Goal: Task Accomplishment & Management: Complete application form

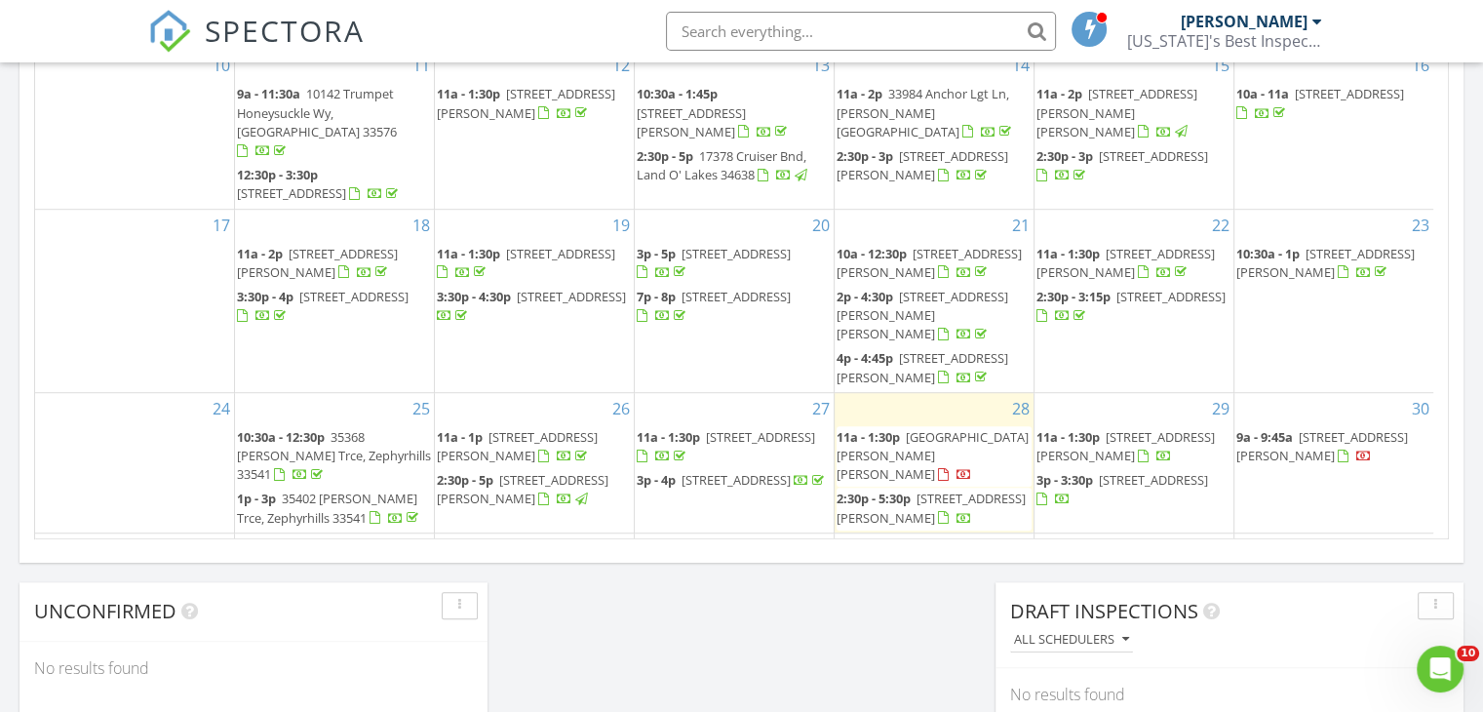
scroll to position [1252, 0]
click at [757, 532] on div "3 11a - 1:30p 9406 Gladsome Dr, Land O' Lakes 34637" at bounding box center [734, 570] width 199 height 77
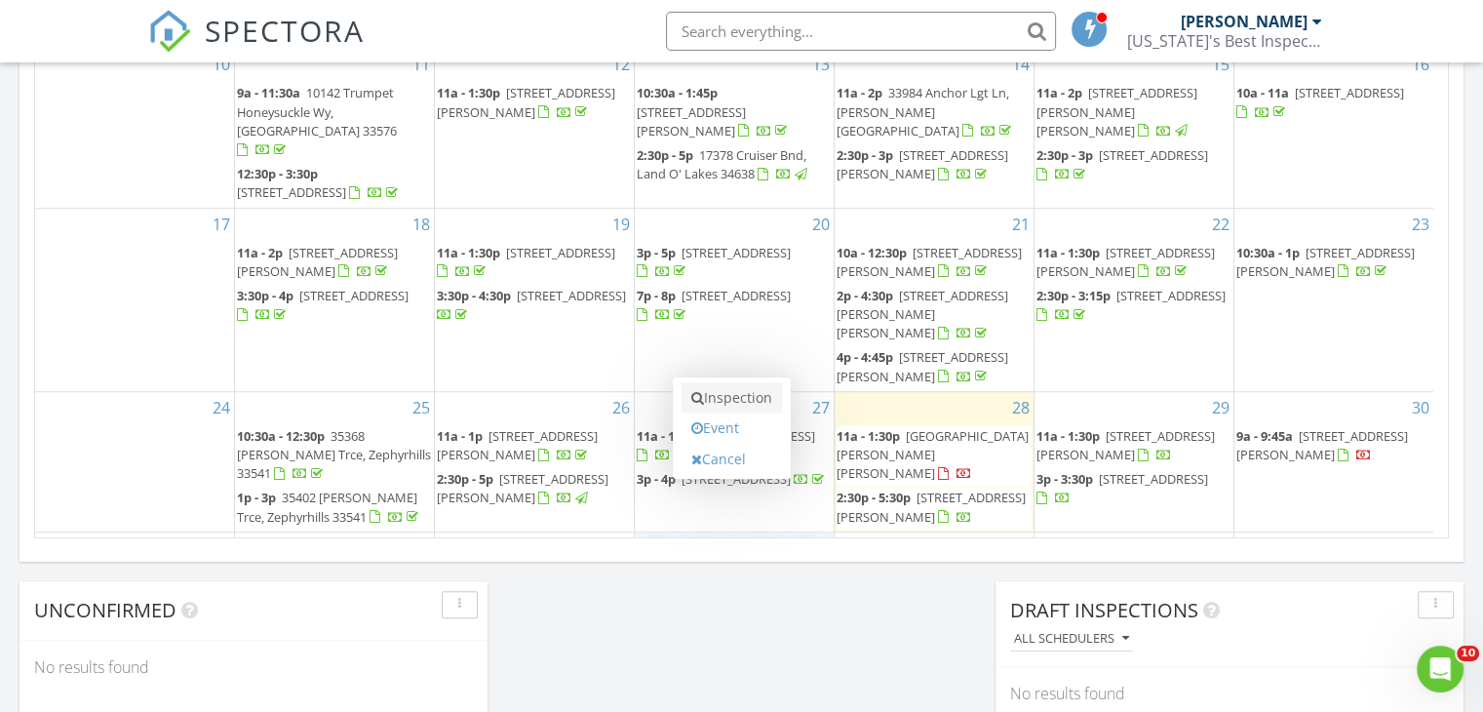
click at [748, 392] on link "Inspection" at bounding box center [731, 397] width 100 height 31
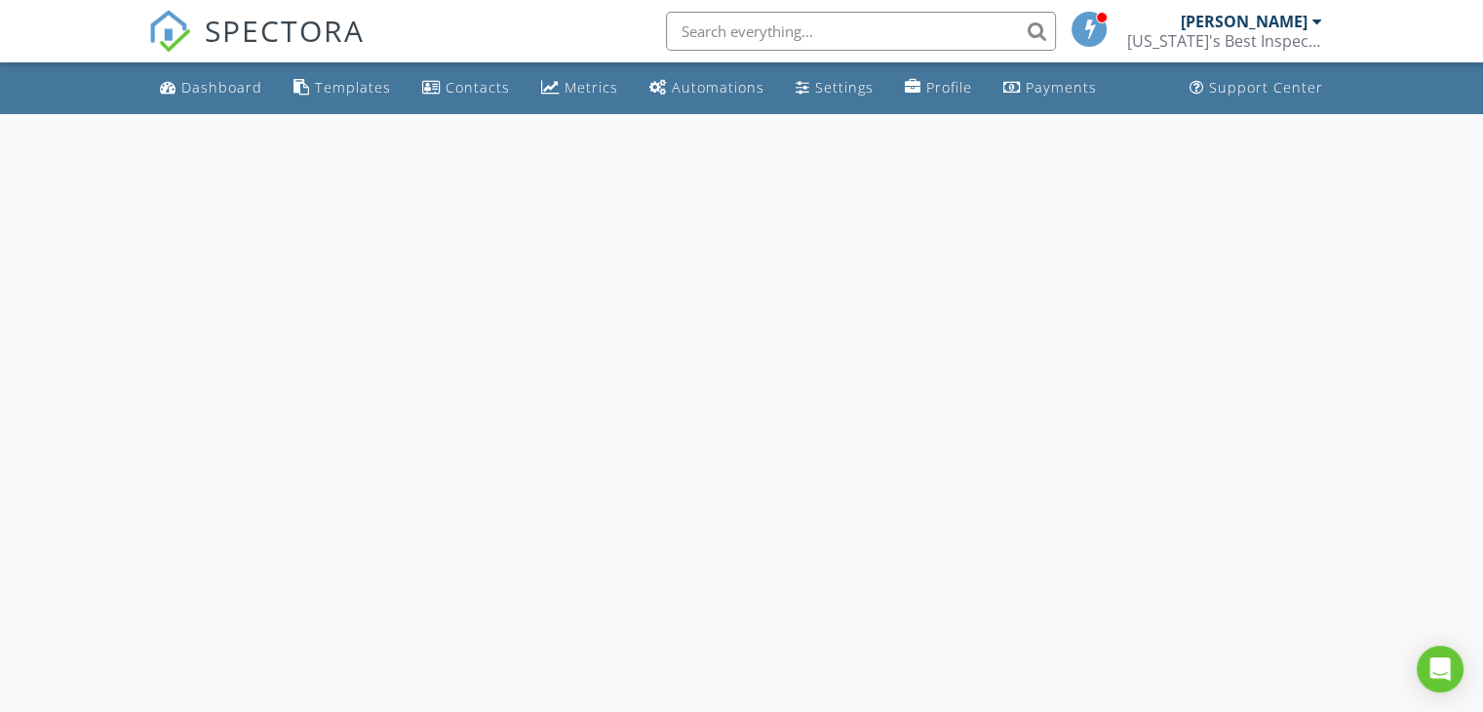
select select "8"
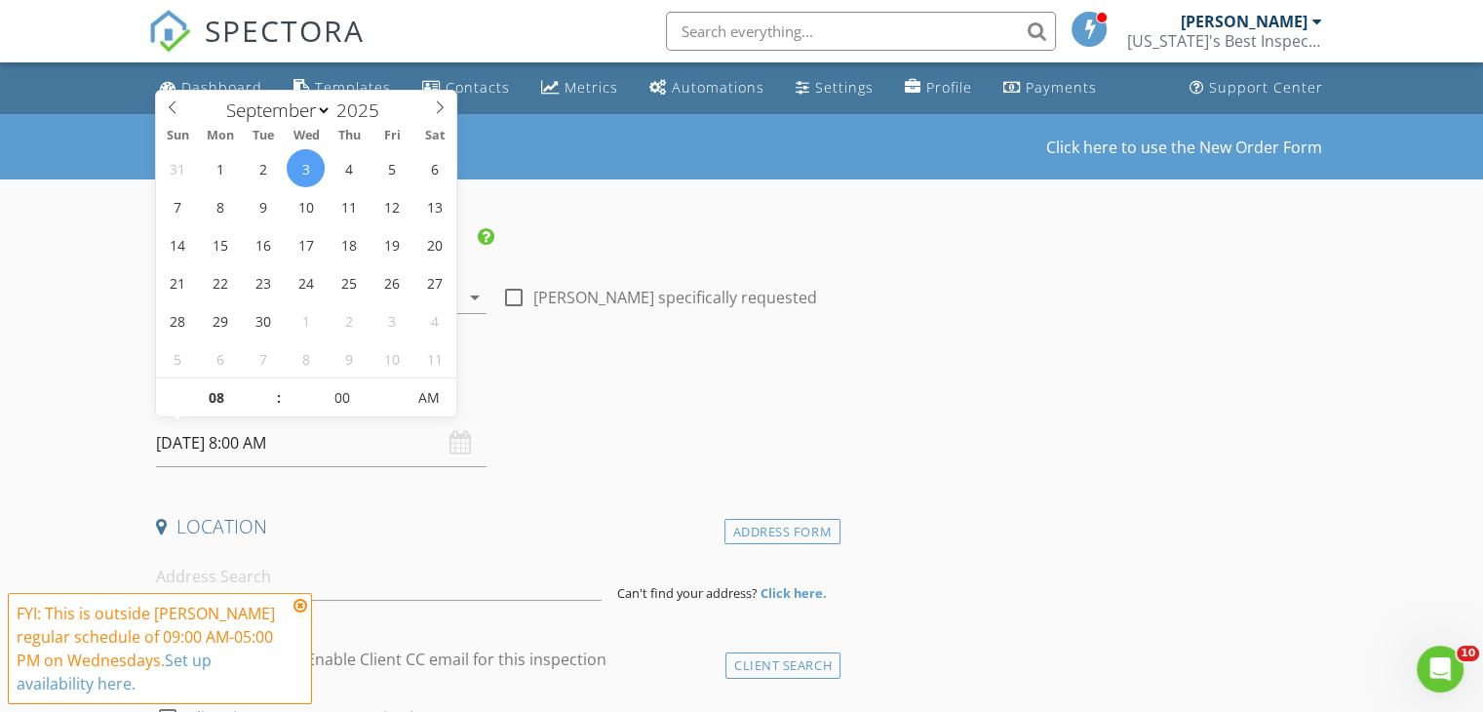
click at [188, 436] on input "09/03/2025 8:00 AM" at bounding box center [321, 443] width 330 height 48
type input "09"
type input "09/03/2025 9:00 AM"
click at [271, 382] on span at bounding box center [269, 387] width 14 height 19
type input "10"
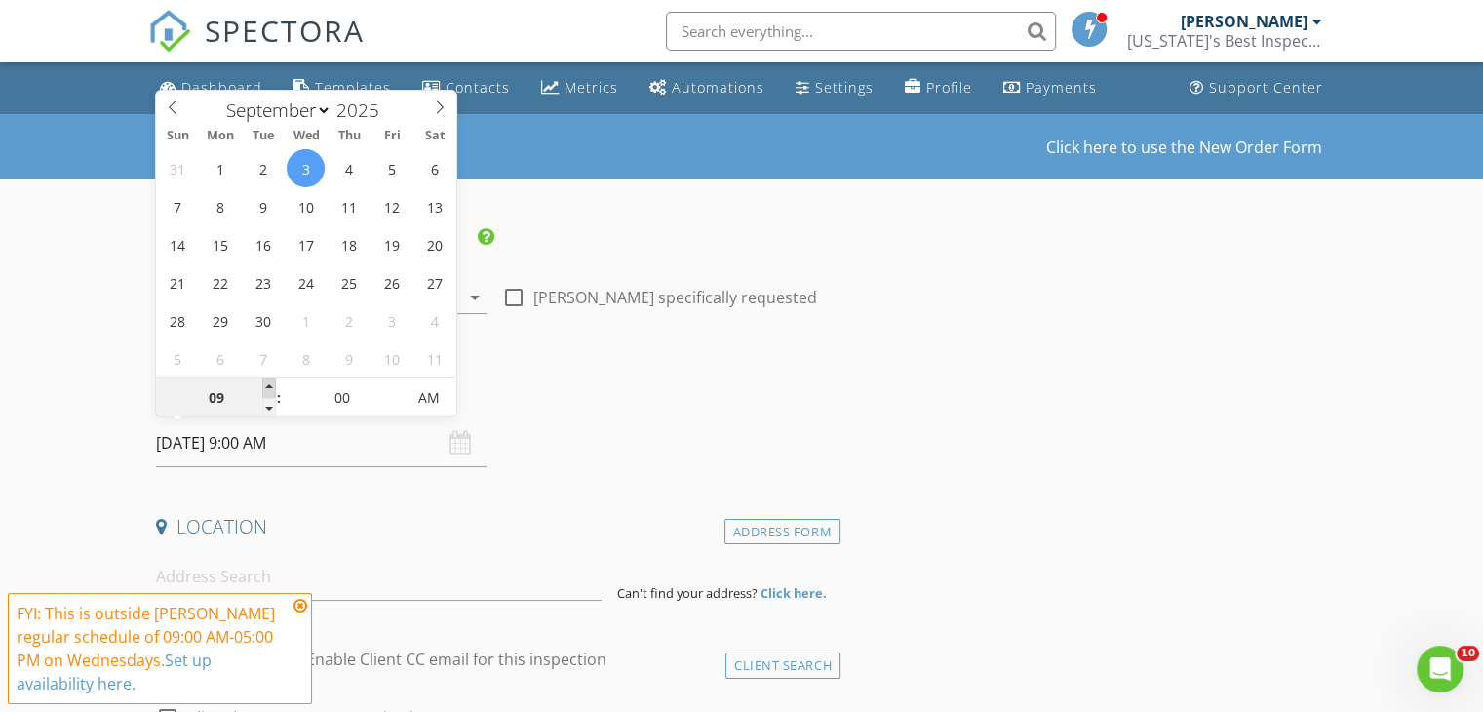
type input "09/03/2025 10:00 AM"
click at [271, 382] on span at bounding box center [269, 387] width 14 height 19
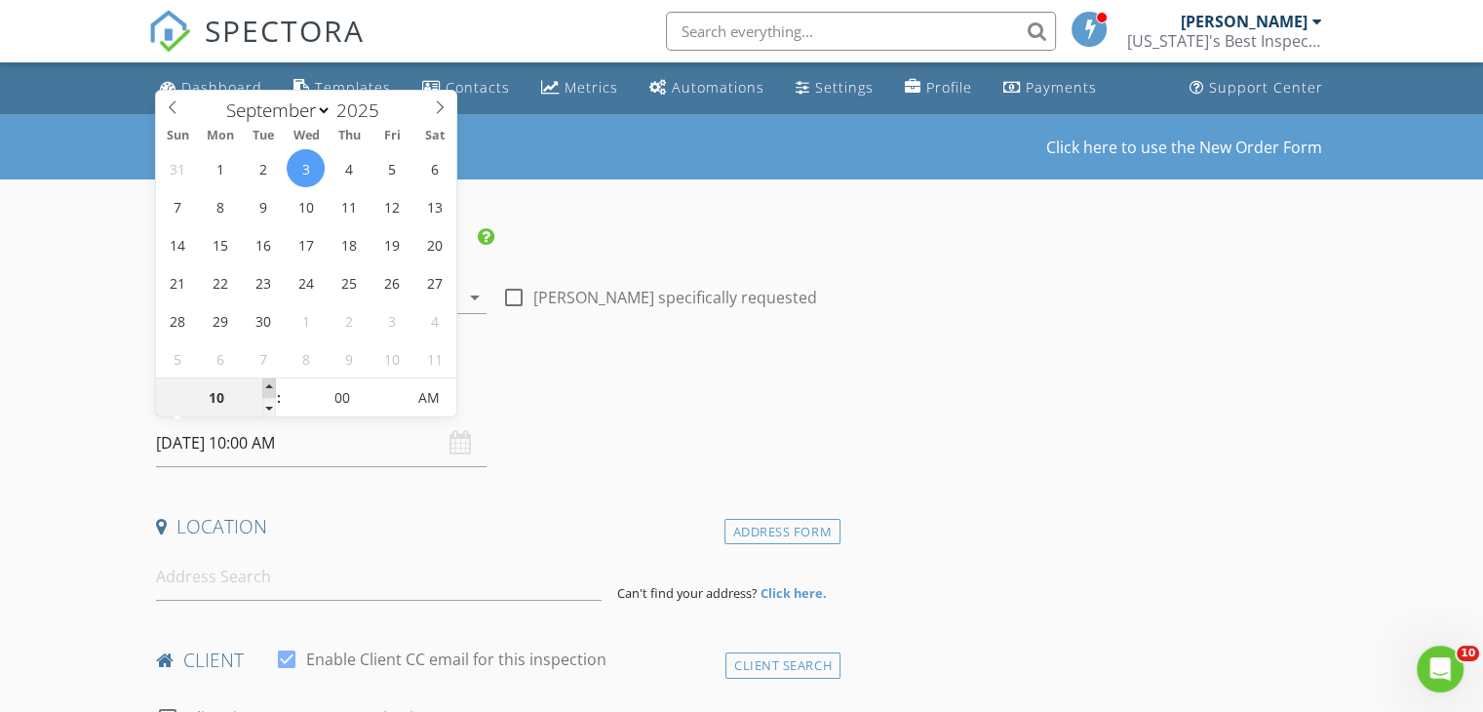
type input "11"
type input "09/03/2025 11:00 AM"
click at [271, 382] on span at bounding box center [269, 387] width 14 height 19
type input "12"
type input "09/03/2025 12:00 PM"
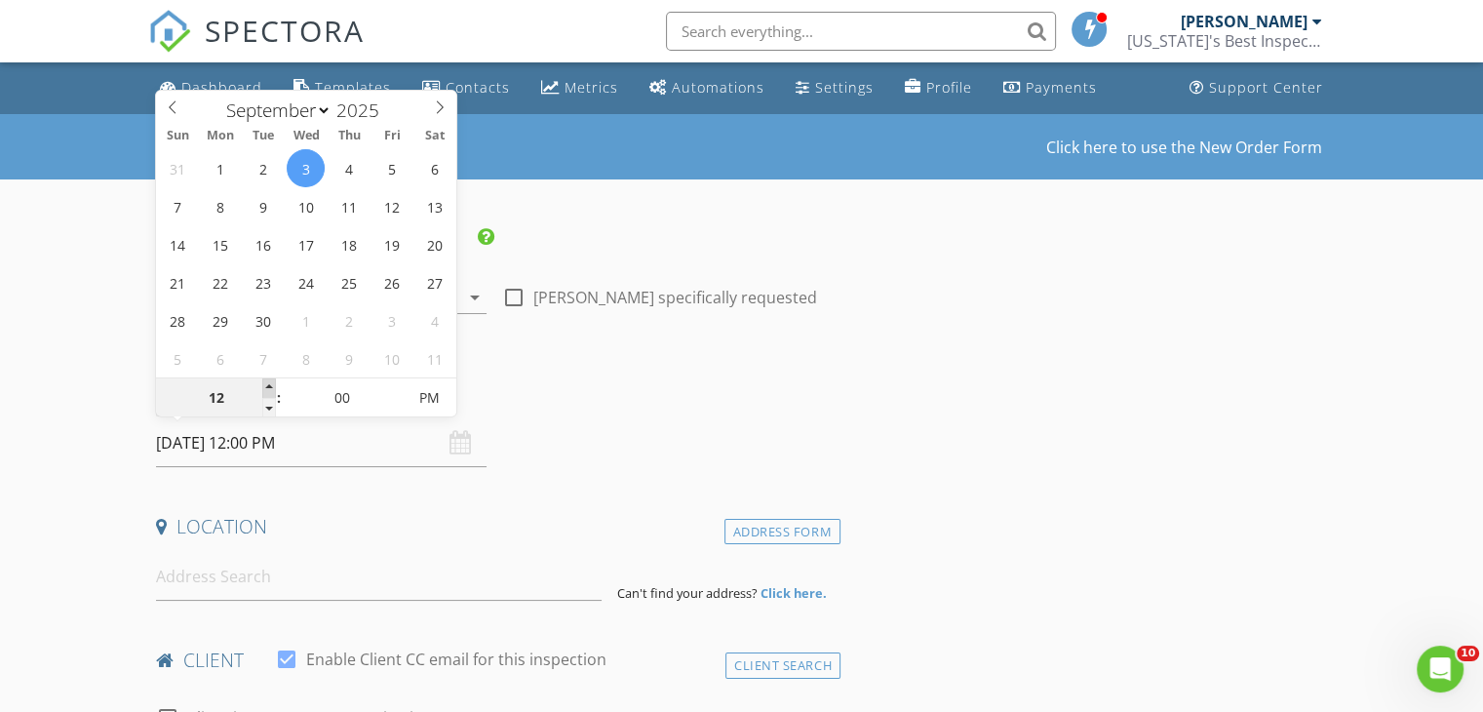
click at [271, 382] on span at bounding box center [269, 387] width 14 height 19
type input "01"
type input "09/03/2025 1:00 PM"
click at [271, 382] on span at bounding box center [269, 387] width 14 height 19
type input "02"
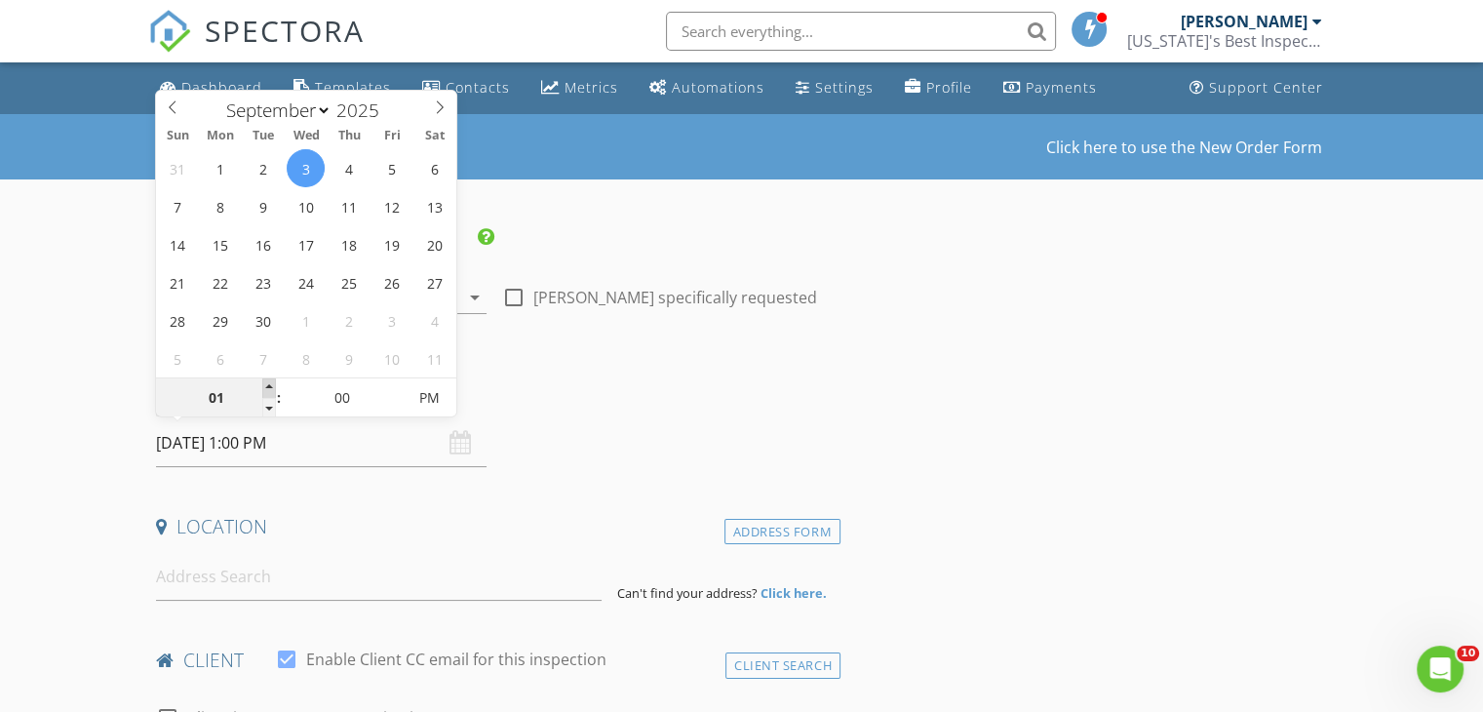
type input "09/03/2025 2:00 PM"
click at [271, 382] on span at bounding box center [269, 387] width 14 height 19
type input "03"
type input "[DATE] 3:00 PM"
click at [271, 382] on span at bounding box center [269, 387] width 14 height 19
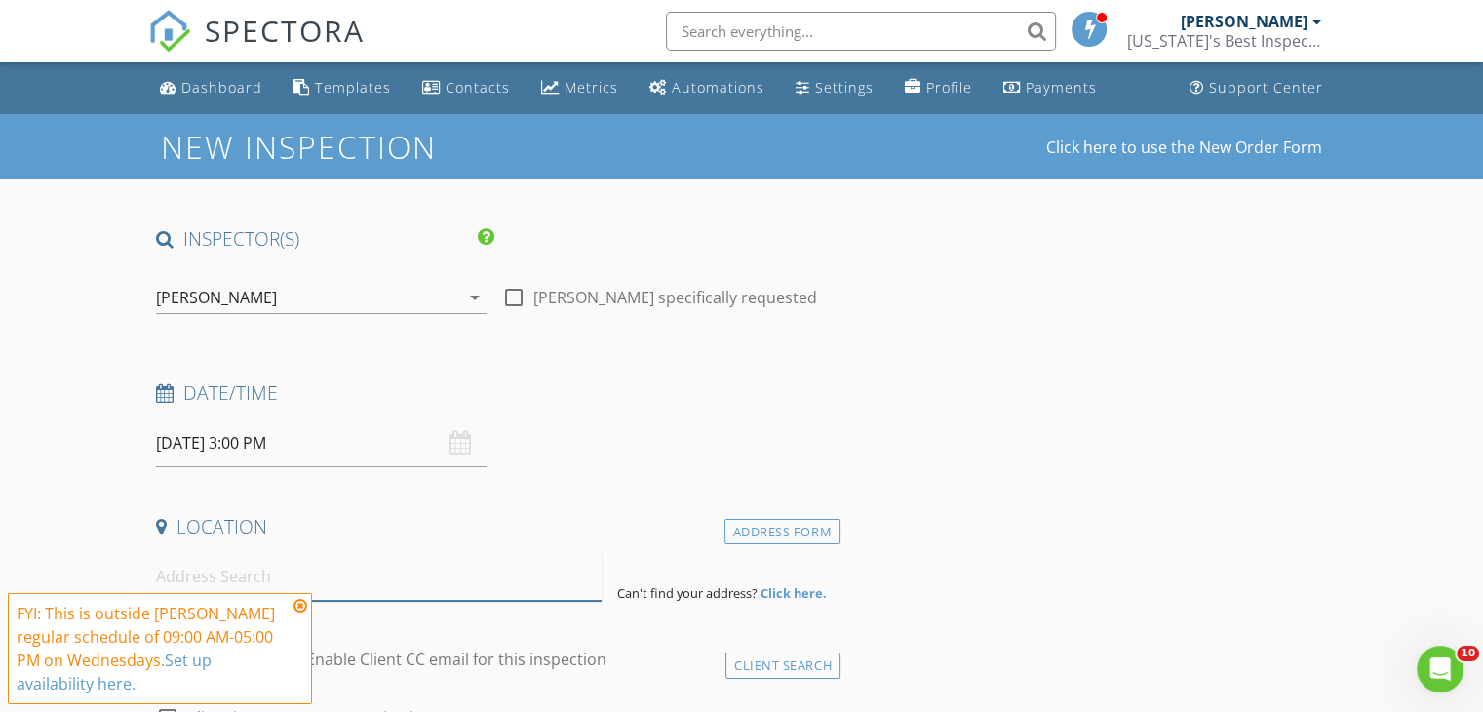
click at [195, 575] on input at bounding box center [379, 577] width 446 height 48
click at [298, 606] on icon at bounding box center [300, 606] width 14 height 16
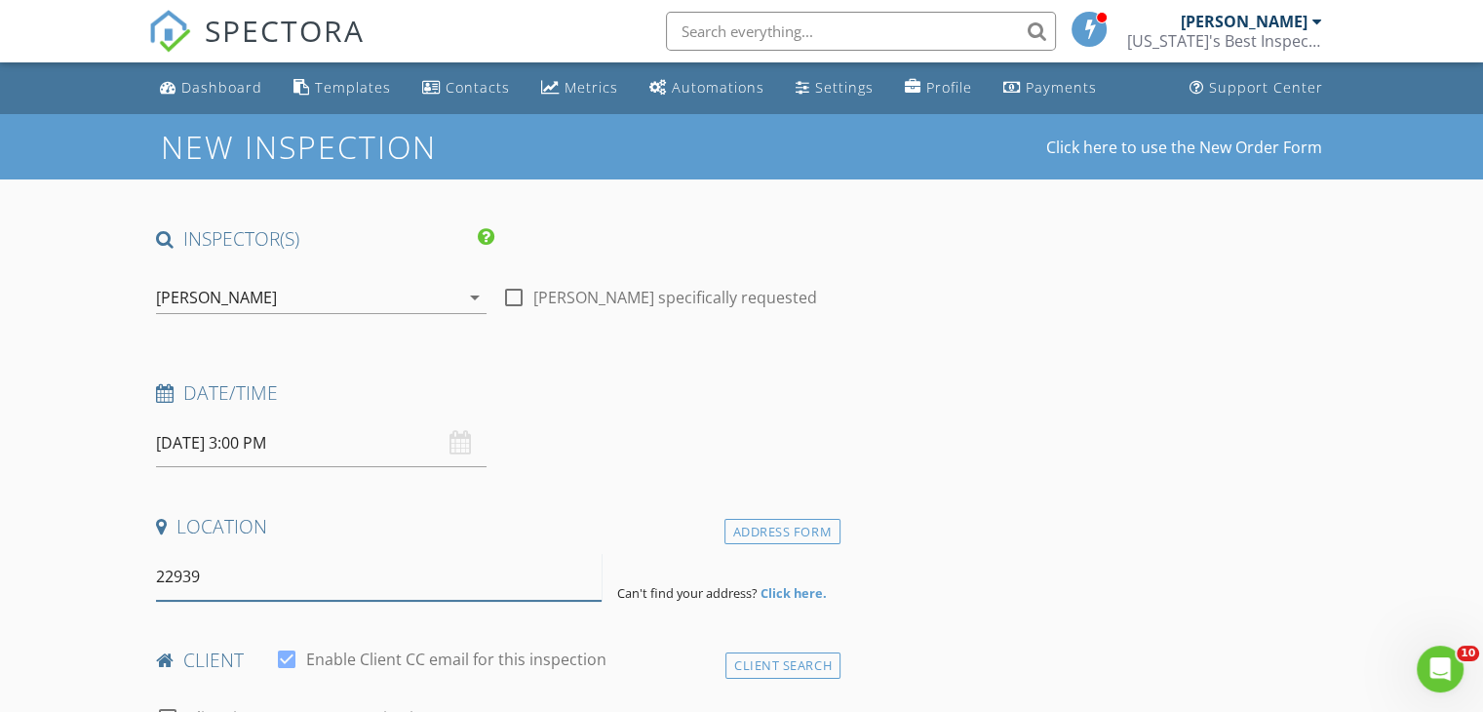
click at [239, 569] on input "22939" at bounding box center [379, 577] width 446 height 48
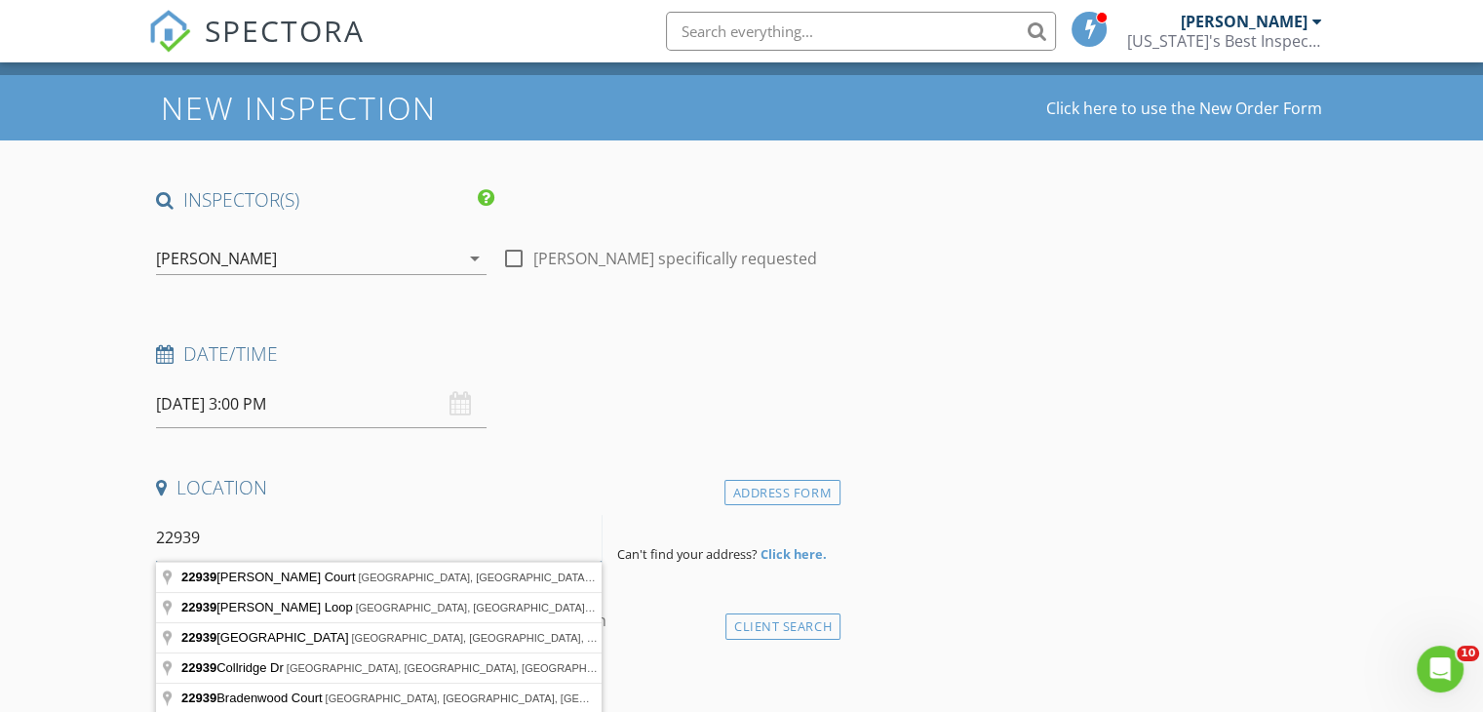
scroll to position [43, 0]
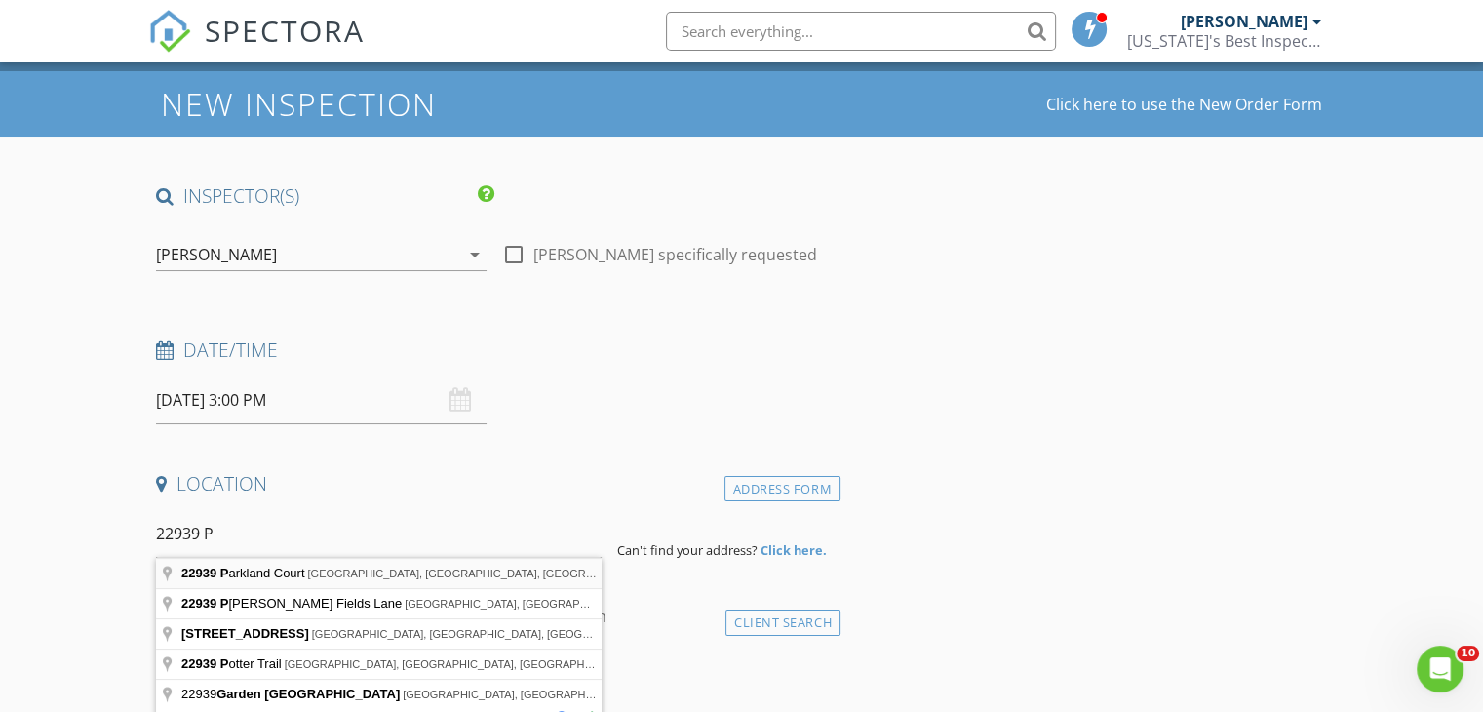
type input "22939 Parkland Court, Land O' Lakes, FL, USA"
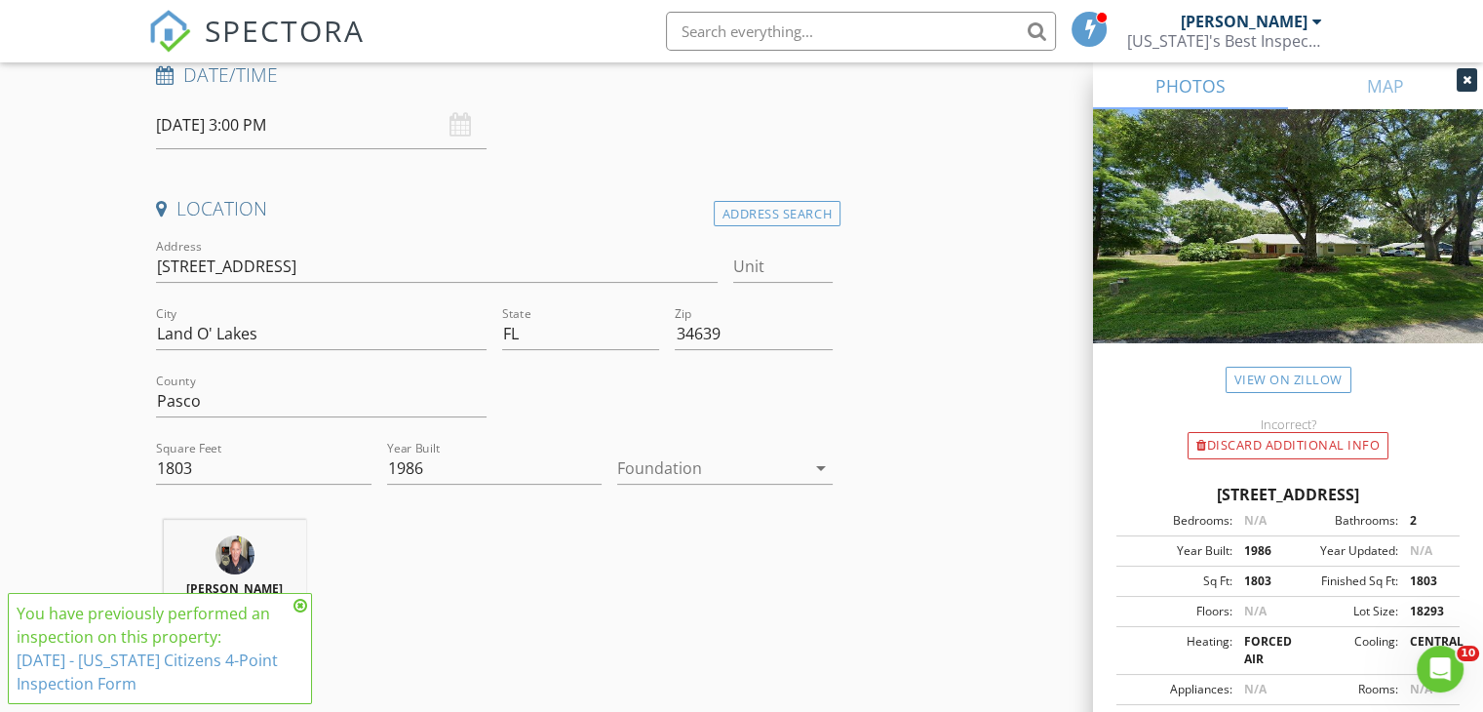
scroll to position [319, 0]
click at [301, 602] on icon at bounding box center [300, 606] width 14 height 16
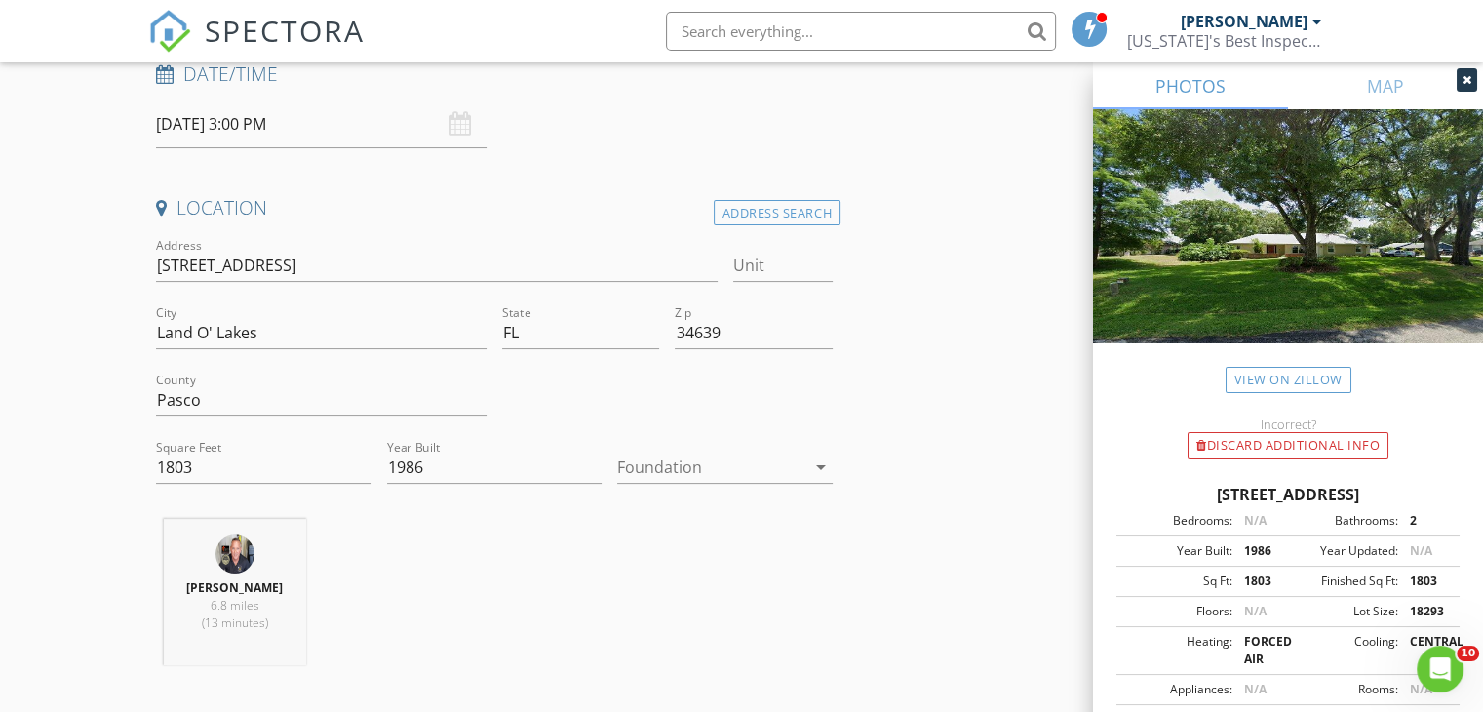
click at [644, 465] on div at bounding box center [711, 466] width 188 height 31
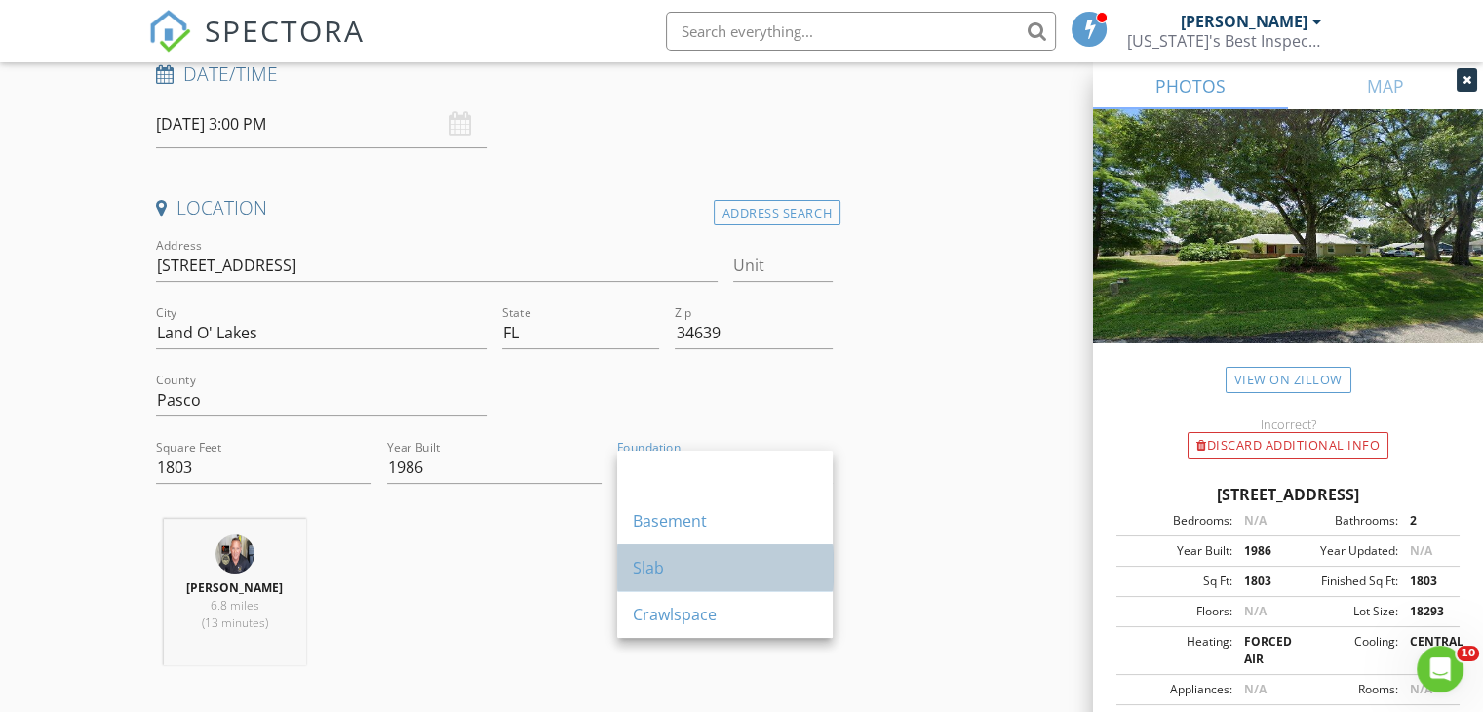
click at [643, 566] on div "Slab" at bounding box center [725, 567] width 184 height 23
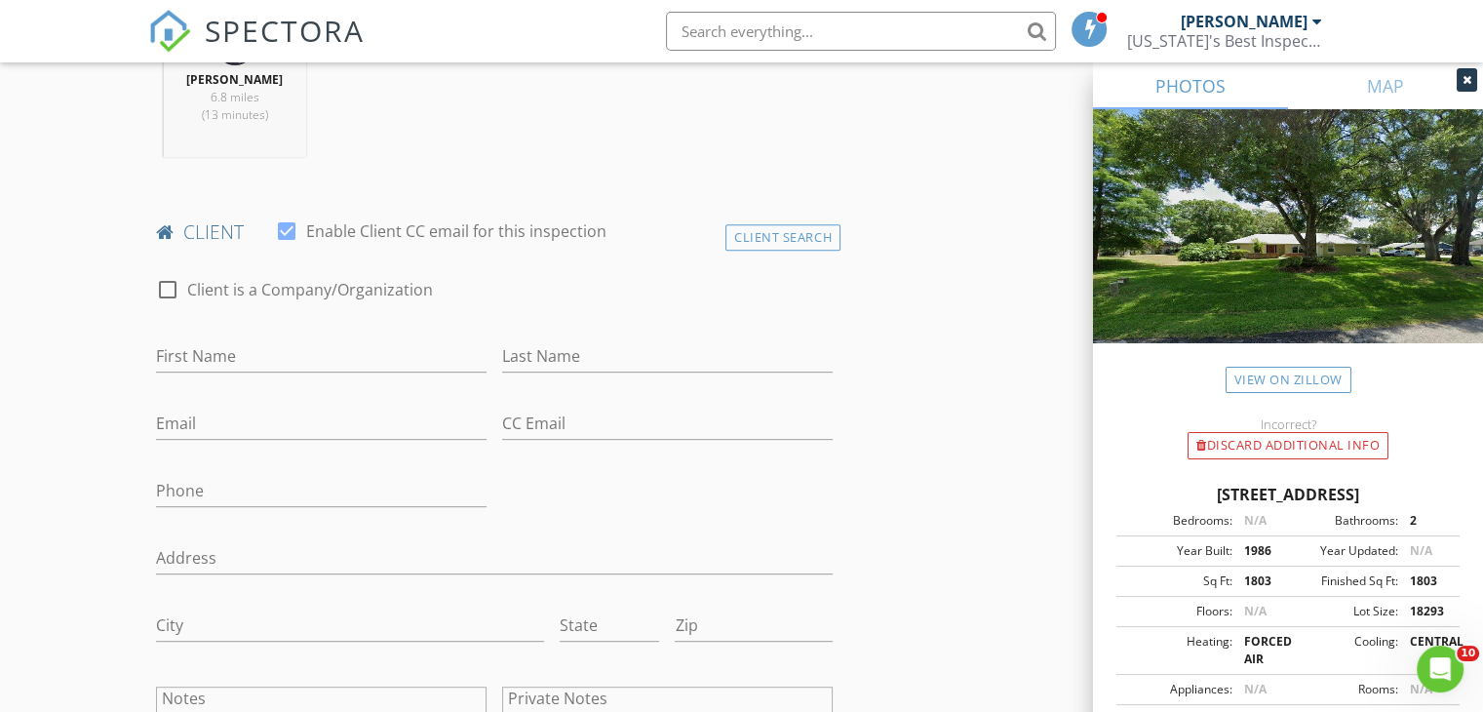
scroll to position [833, 0]
click at [186, 354] on input "First Name" at bounding box center [321, 350] width 330 height 32
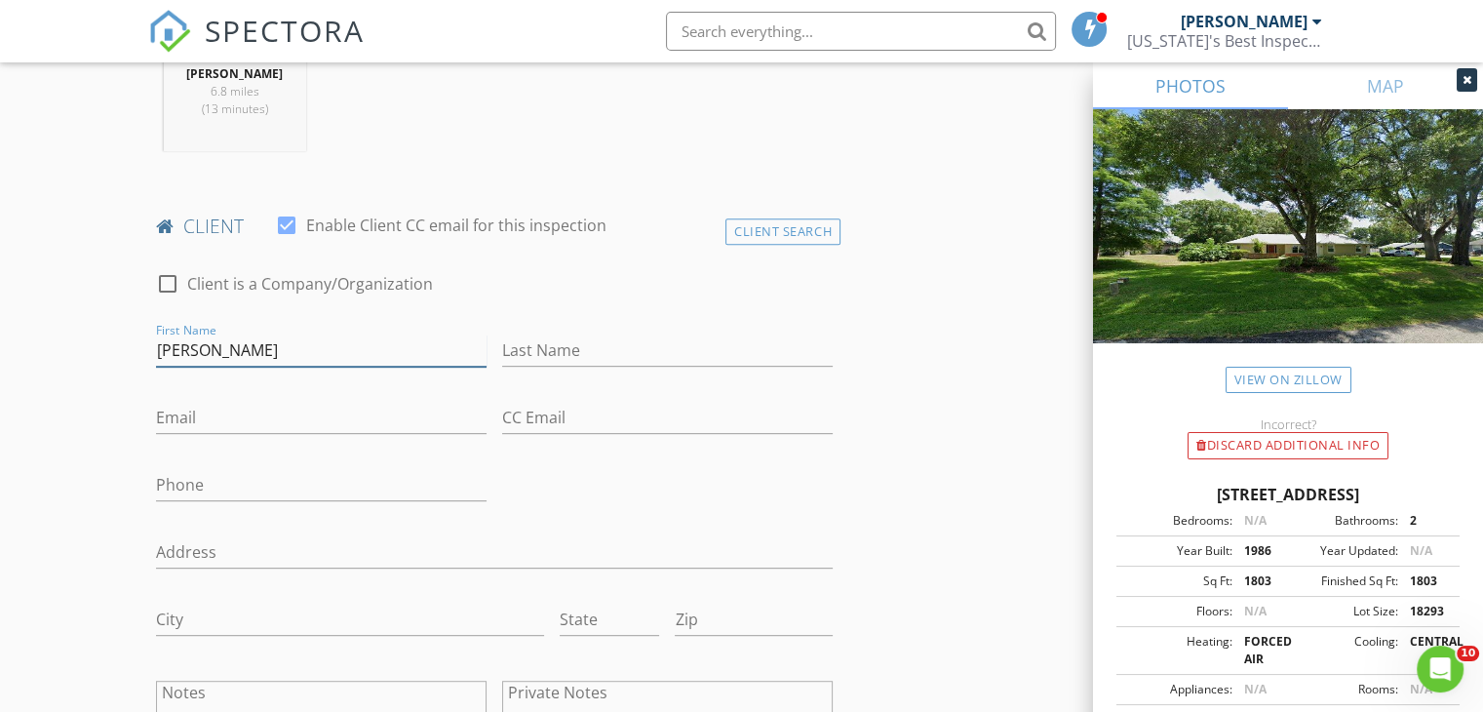
type input "[PERSON_NAME]"
click at [177, 414] on input "Email" at bounding box center [321, 418] width 330 height 32
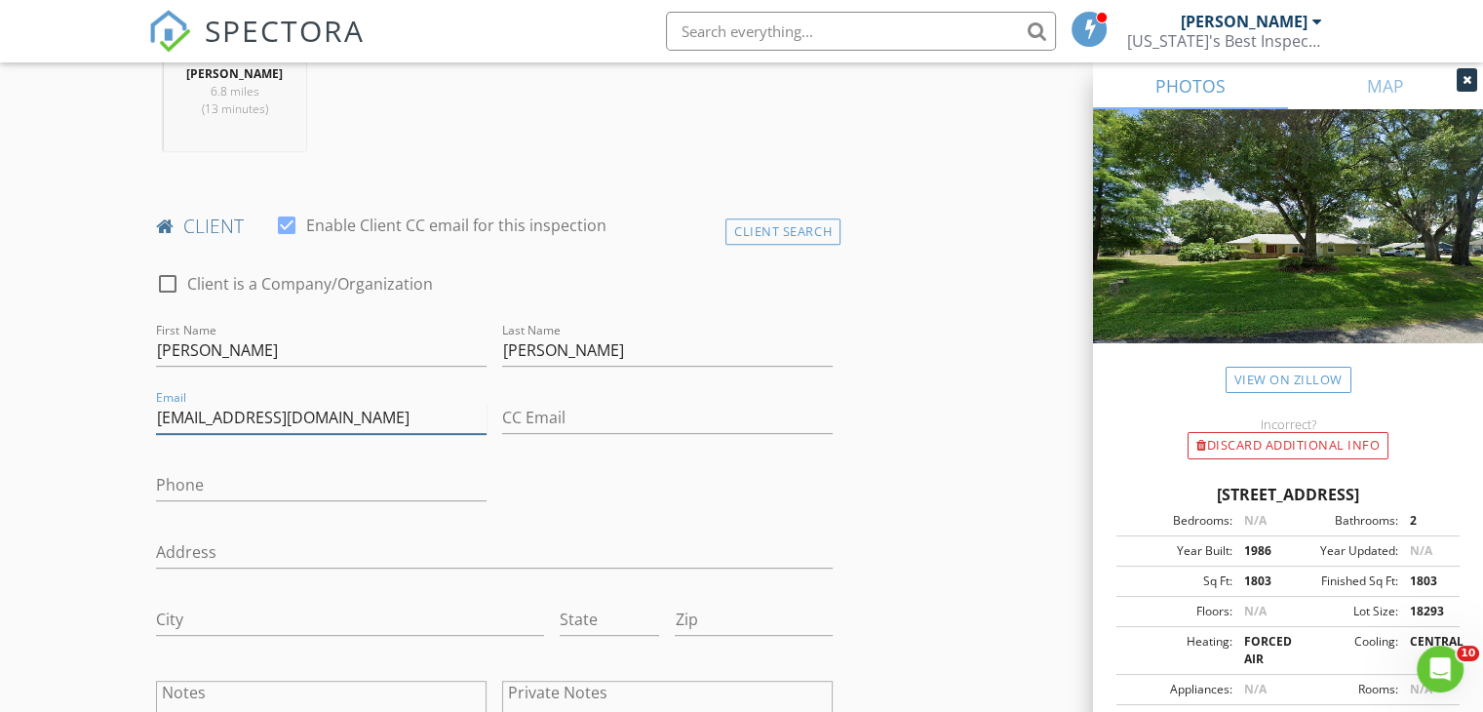
type input "[EMAIL_ADDRESS][DOMAIN_NAME]"
click at [178, 483] on input "Phone" at bounding box center [321, 485] width 330 height 32
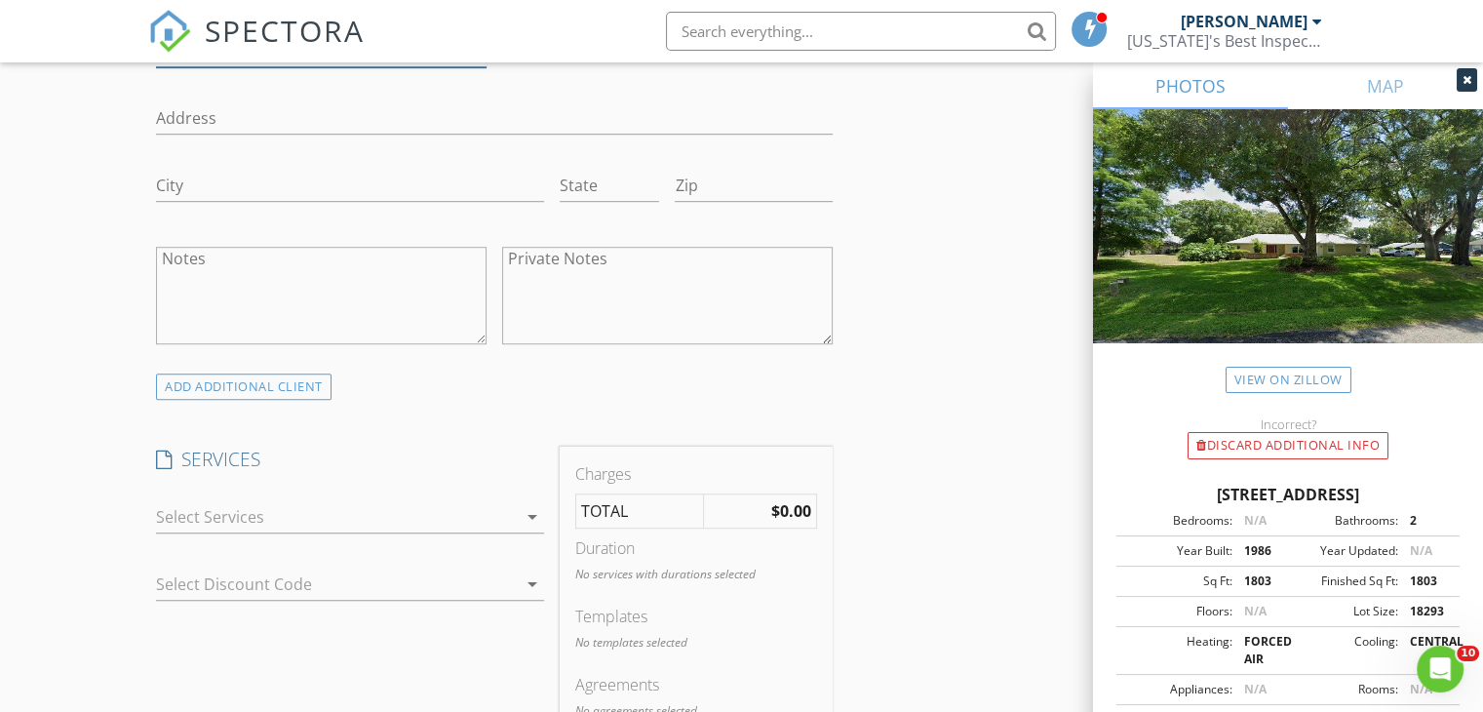
scroll to position [1267, 0]
type input "[PHONE_NUMBER]"
click at [324, 504] on div at bounding box center [336, 515] width 361 height 31
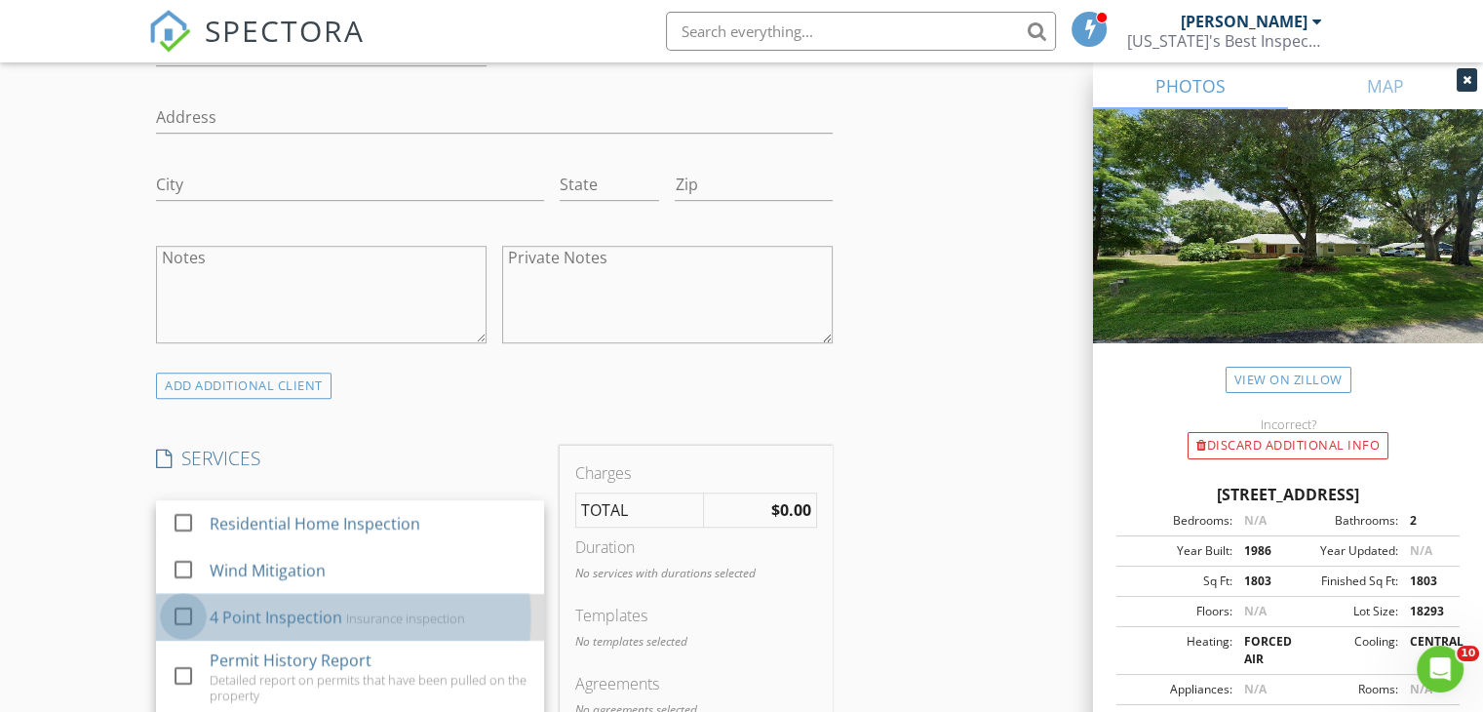
click at [191, 614] on div at bounding box center [183, 616] width 33 height 33
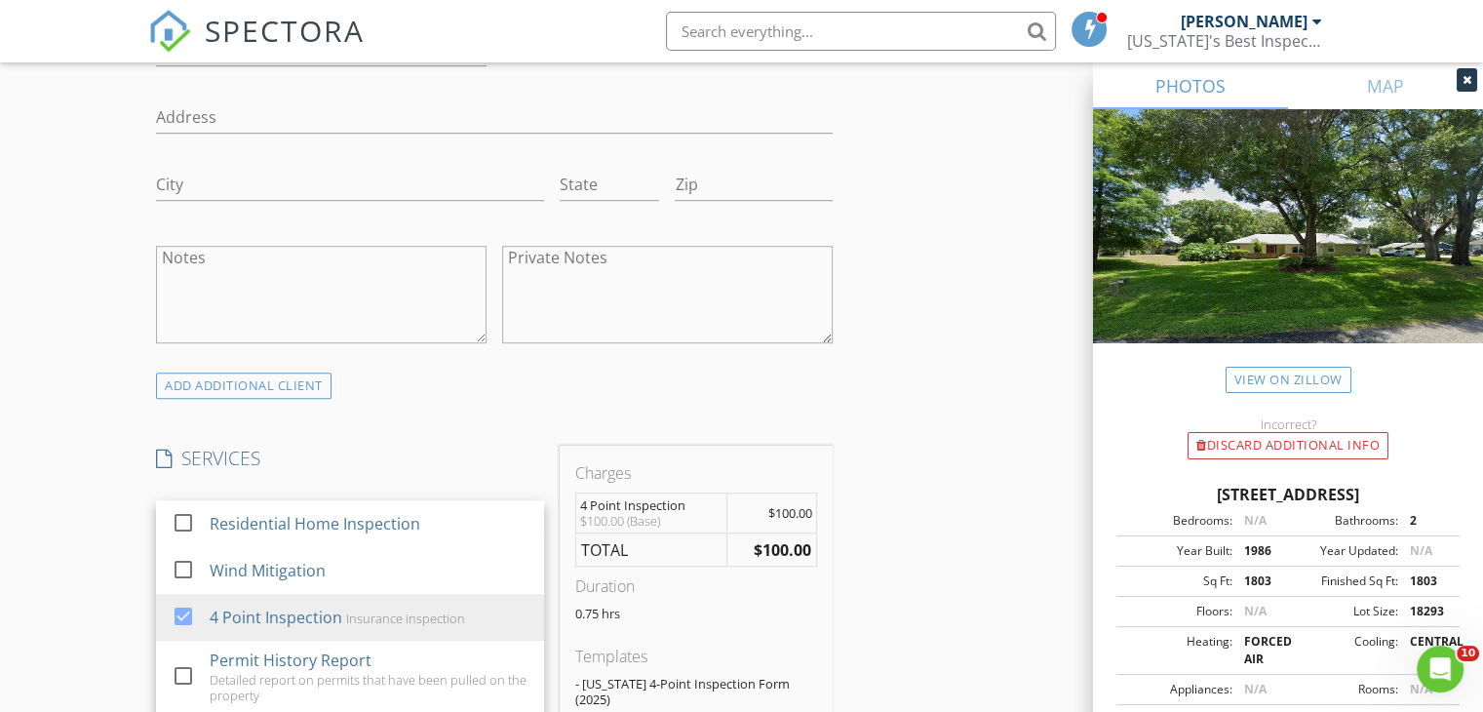
click at [115, 555] on div "New Inspection Click here to use the New Order Form INSPECTOR(S) check_box John…" at bounding box center [741, 597] width 1483 height 3501
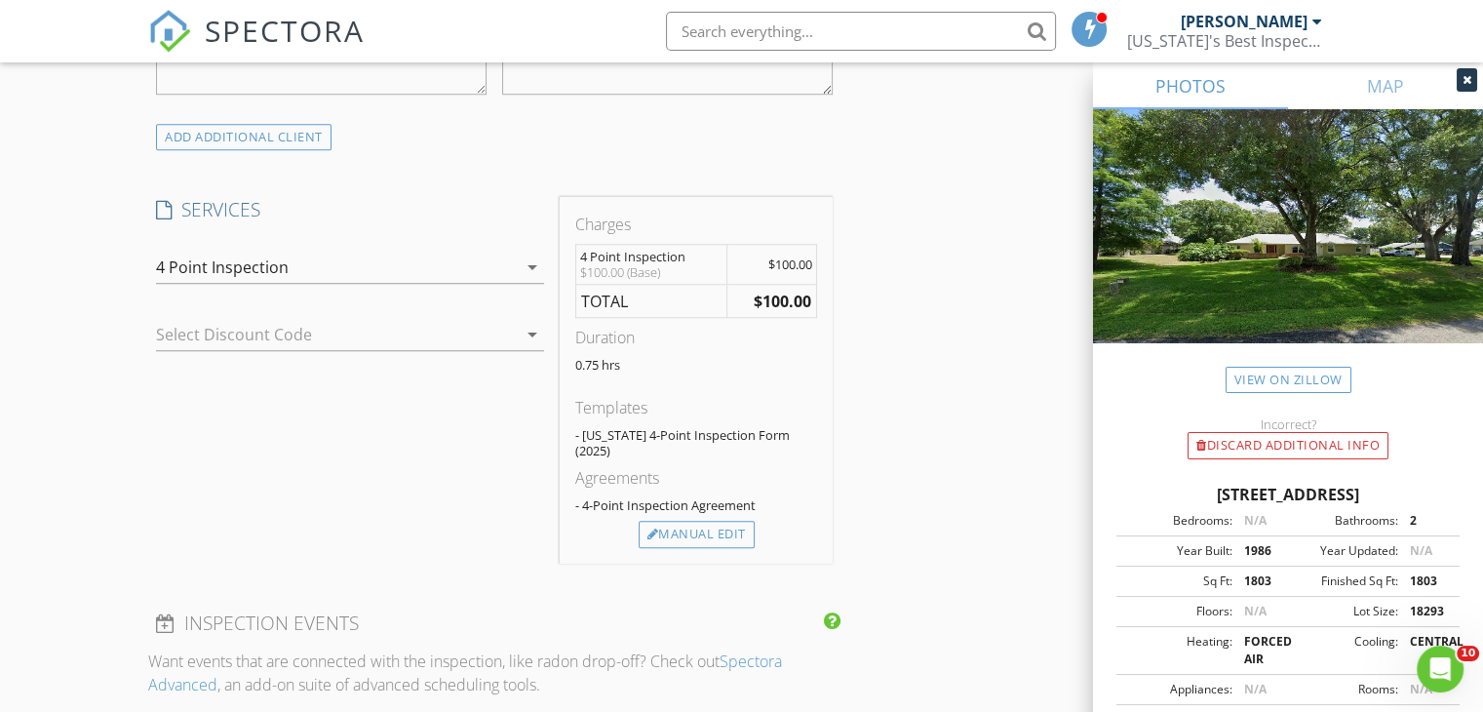
scroll to position [1523, 0]
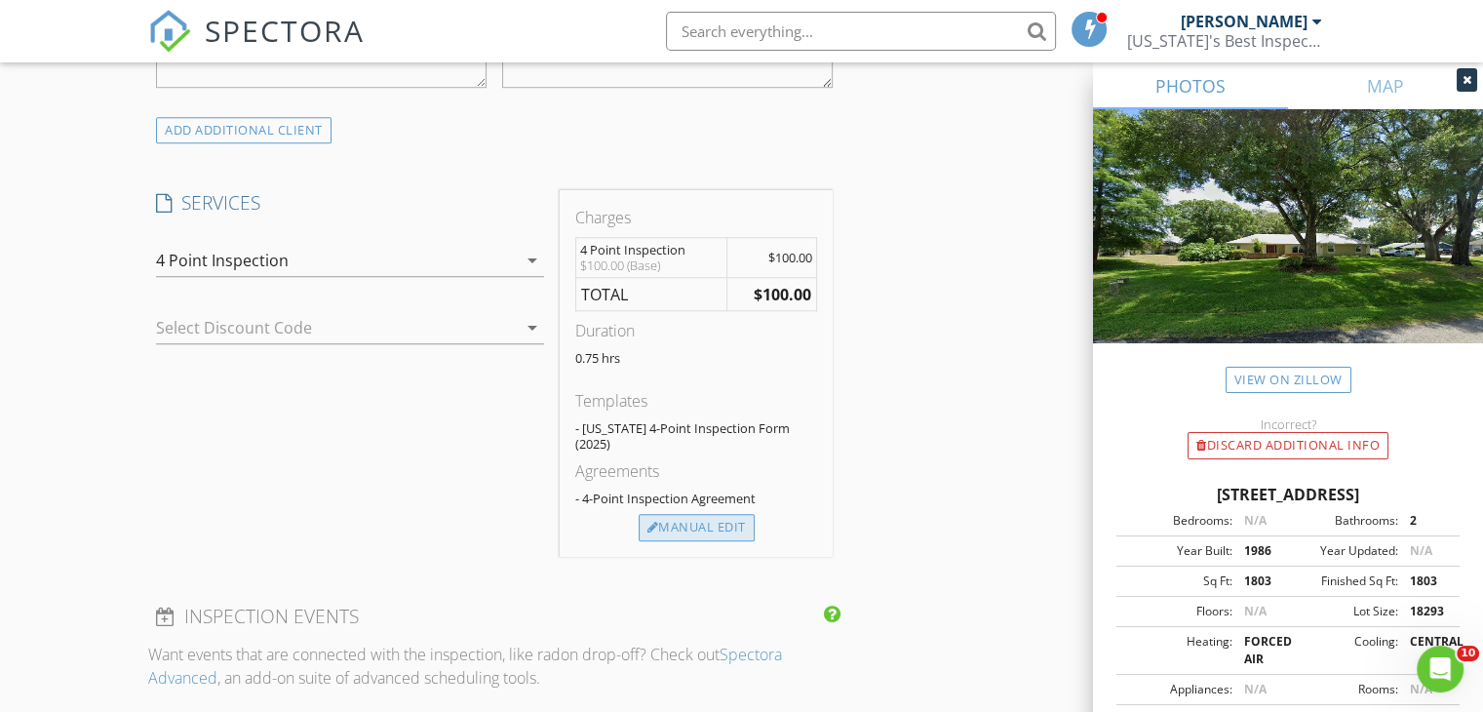
click at [732, 514] on div "Manual Edit" at bounding box center [697, 527] width 116 height 27
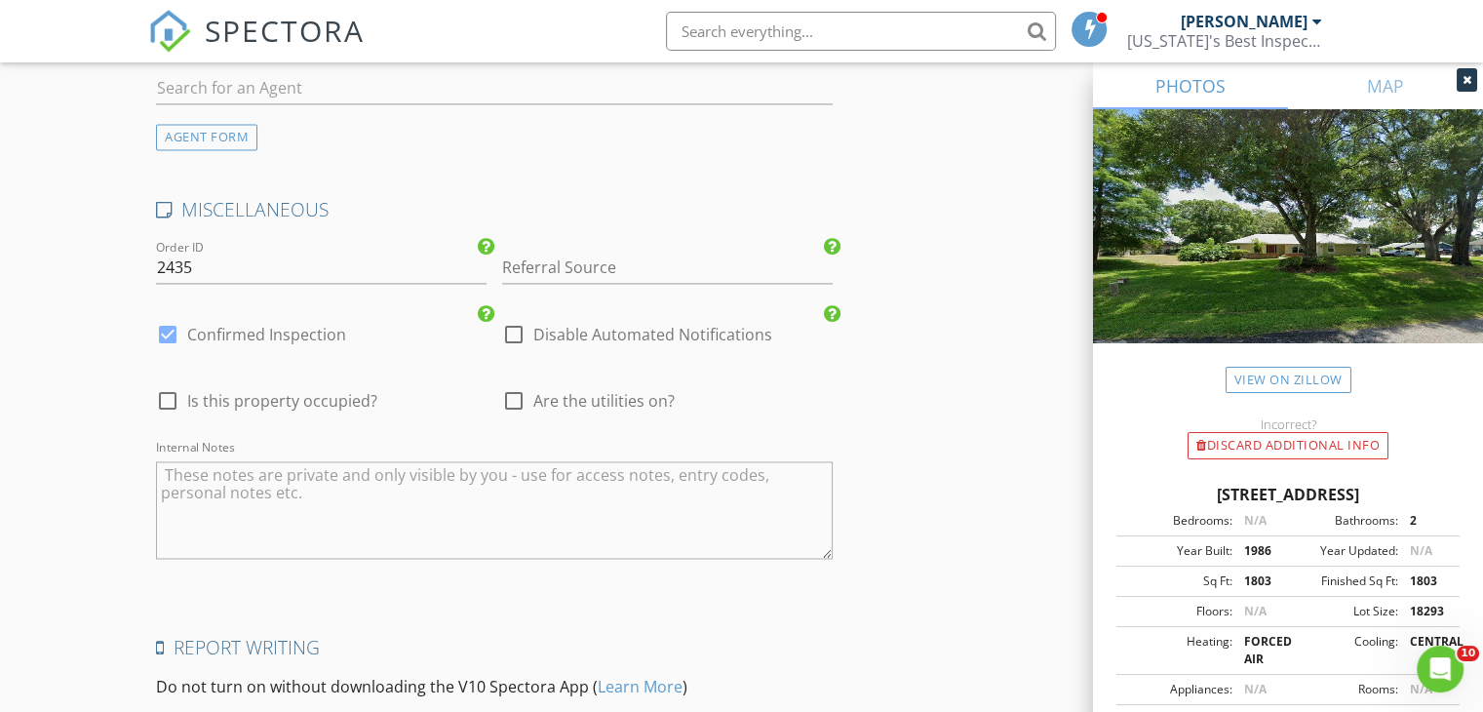
scroll to position [2878, 0]
click at [510, 389] on div at bounding box center [513, 398] width 33 height 33
checkbox input "true"
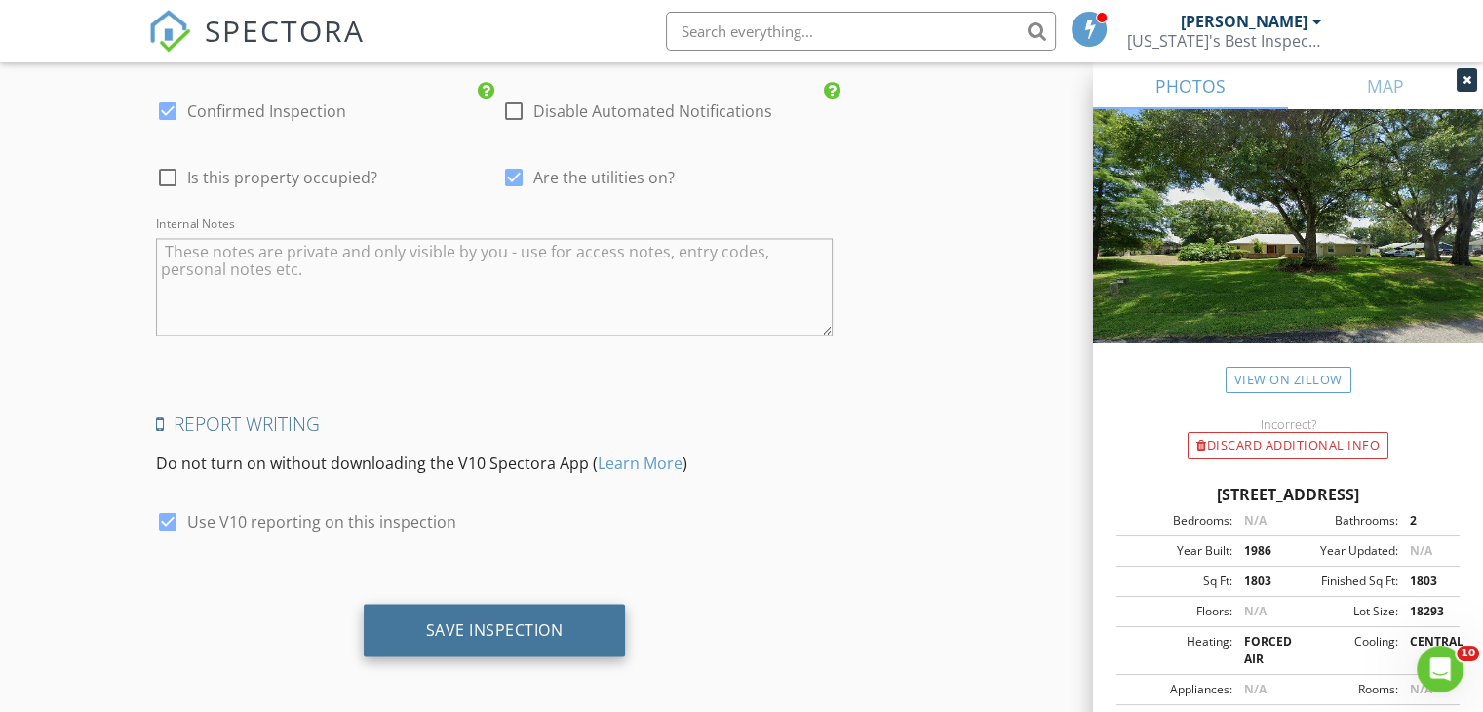
click at [472, 642] on div "Save Inspection" at bounding box center [495, 629] width 262 height 53
